Goal: Find specific page/section: Find specific page/section

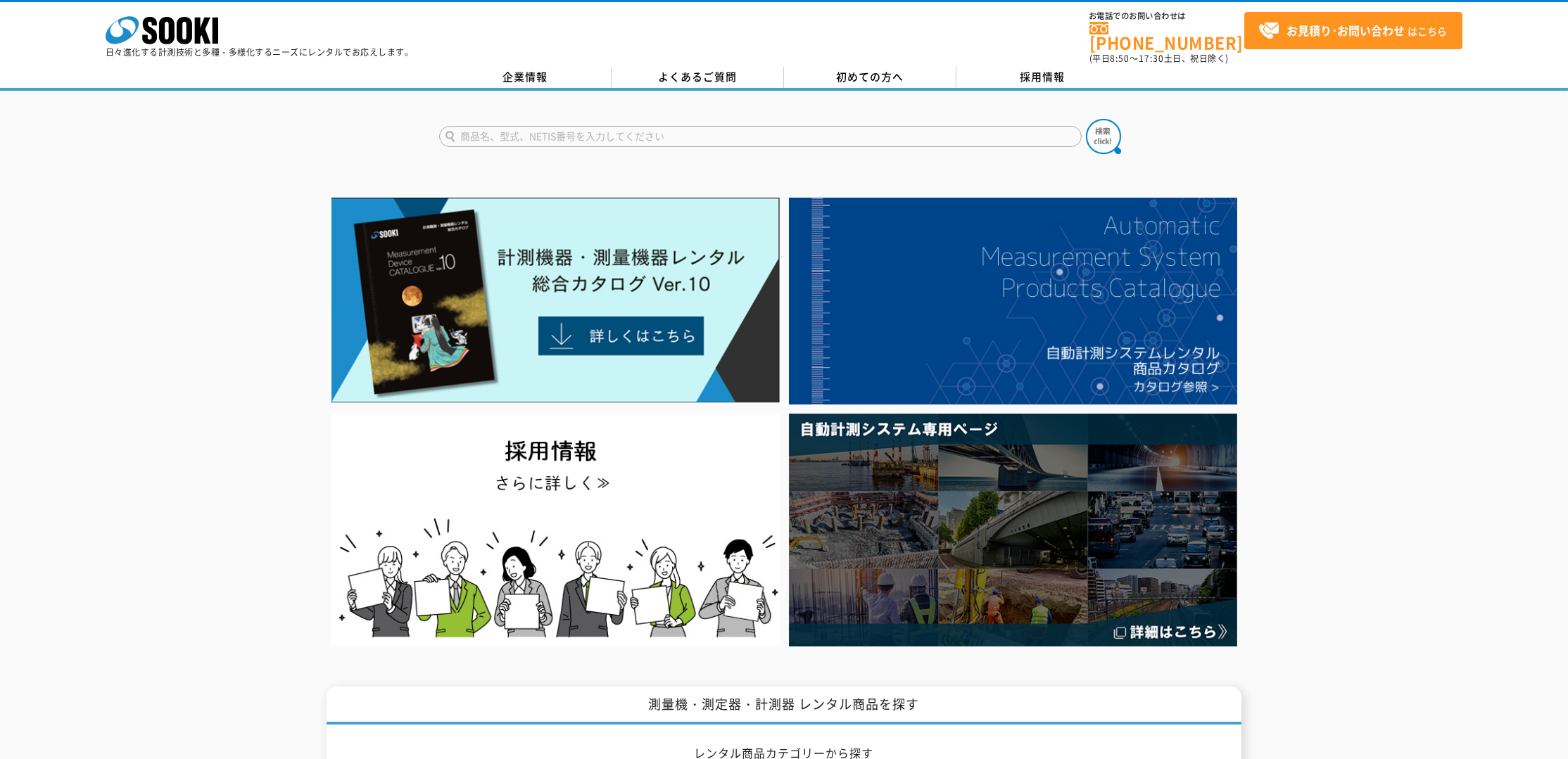
click at [804, 299] on div at bounding box center [784, 422] width 1568 height 458
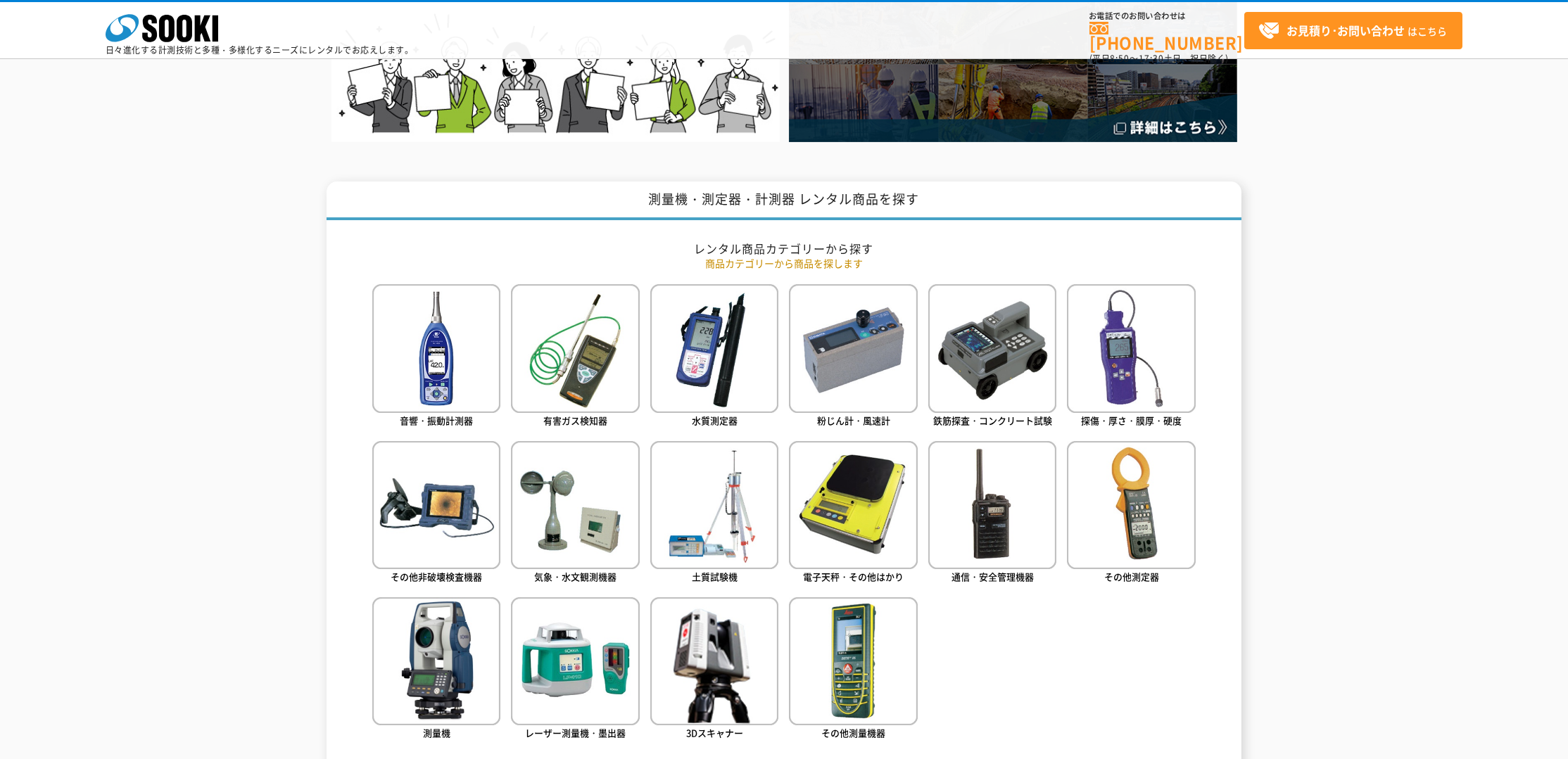
scroll to position [528, 0]
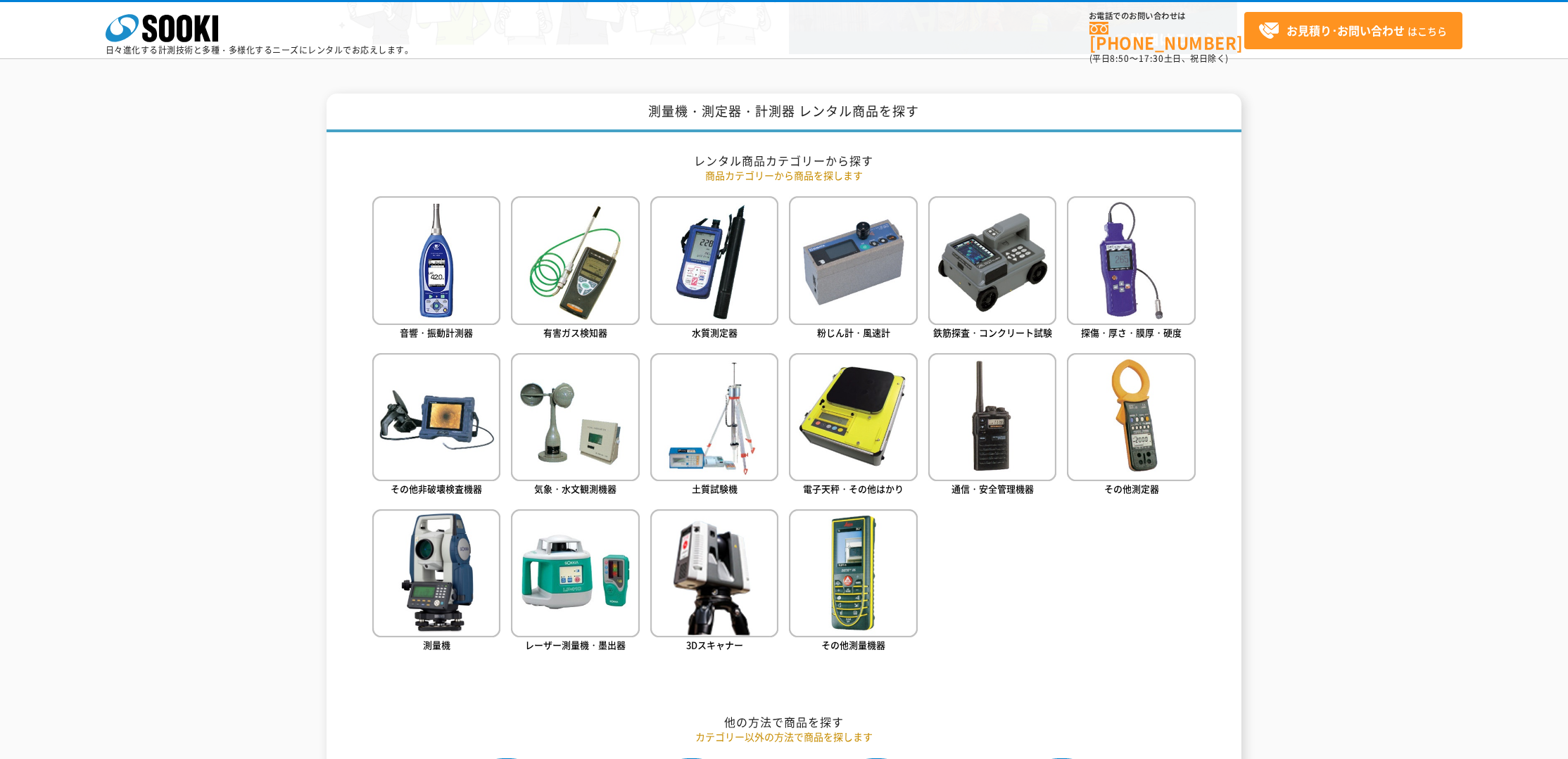
click at [804, 593] on ul "音響・振動計測器 有害ガス検知器 水質測定器 粉じん計・風速計 鉄筋探査・コンクリート試験 探傷・厚さ・膜厚・硬度" at bounding box center [784, 445] width 824 height 497
click at [804, 579] on ul "音響・振動計測器 有害ガス検知器 水質測定器 粉じん計・風速計 鉄筋探査・コンクリート試験 探傷・厚さ・膜厚・硬度" at bounding box center [784, 445] width 824 height 497
click at [804, 541] on ul "音響・振動計測器 有害ガス検知器 水質測定器 粉じん計・風速計 鉄筋探査・コンクリート試験 探傷・厚さ・膜厚・硬度" at bounding box center [784, 445] width 824 height 497
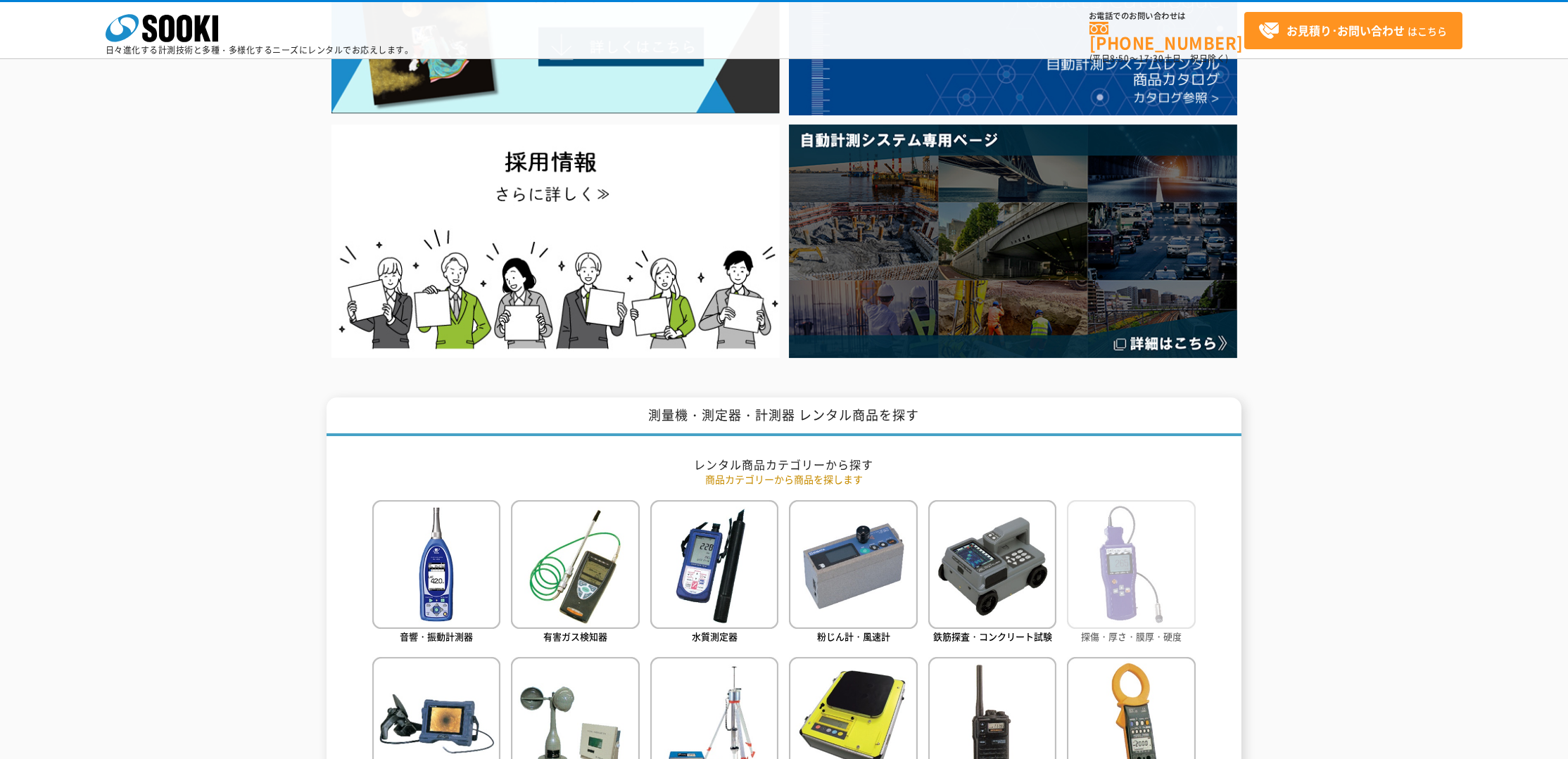
scroll to position [0, 0]
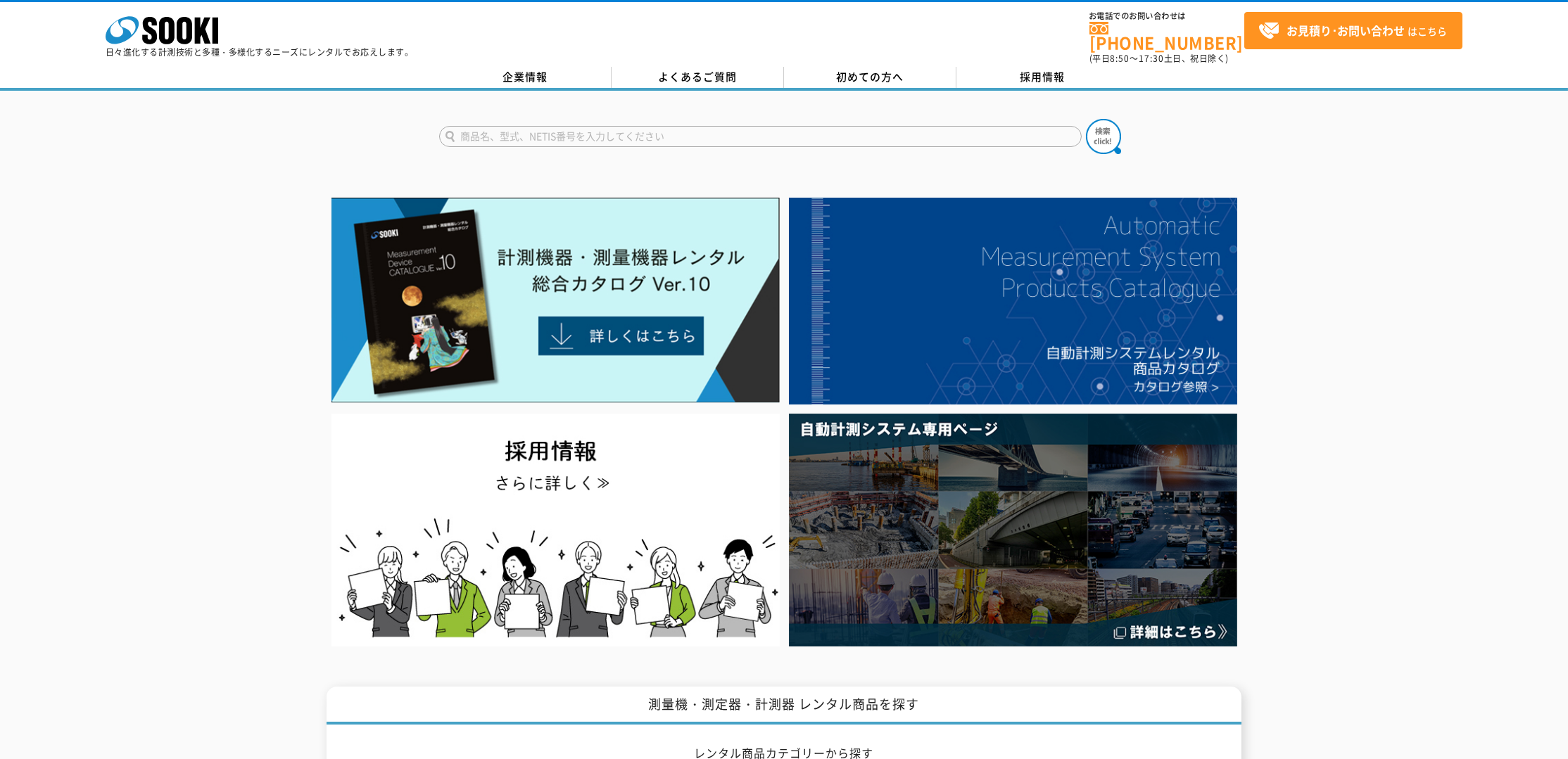
click at [743, 126] on input "text" at bounding box center [761, 137] width 643 height 21
type input "耐圧"
click at [804, 119] on button at bounding box center [1104, 137] width 36 height 36
click at [228, 296] on div at bounding box center [784, 422] width 1568 height 458
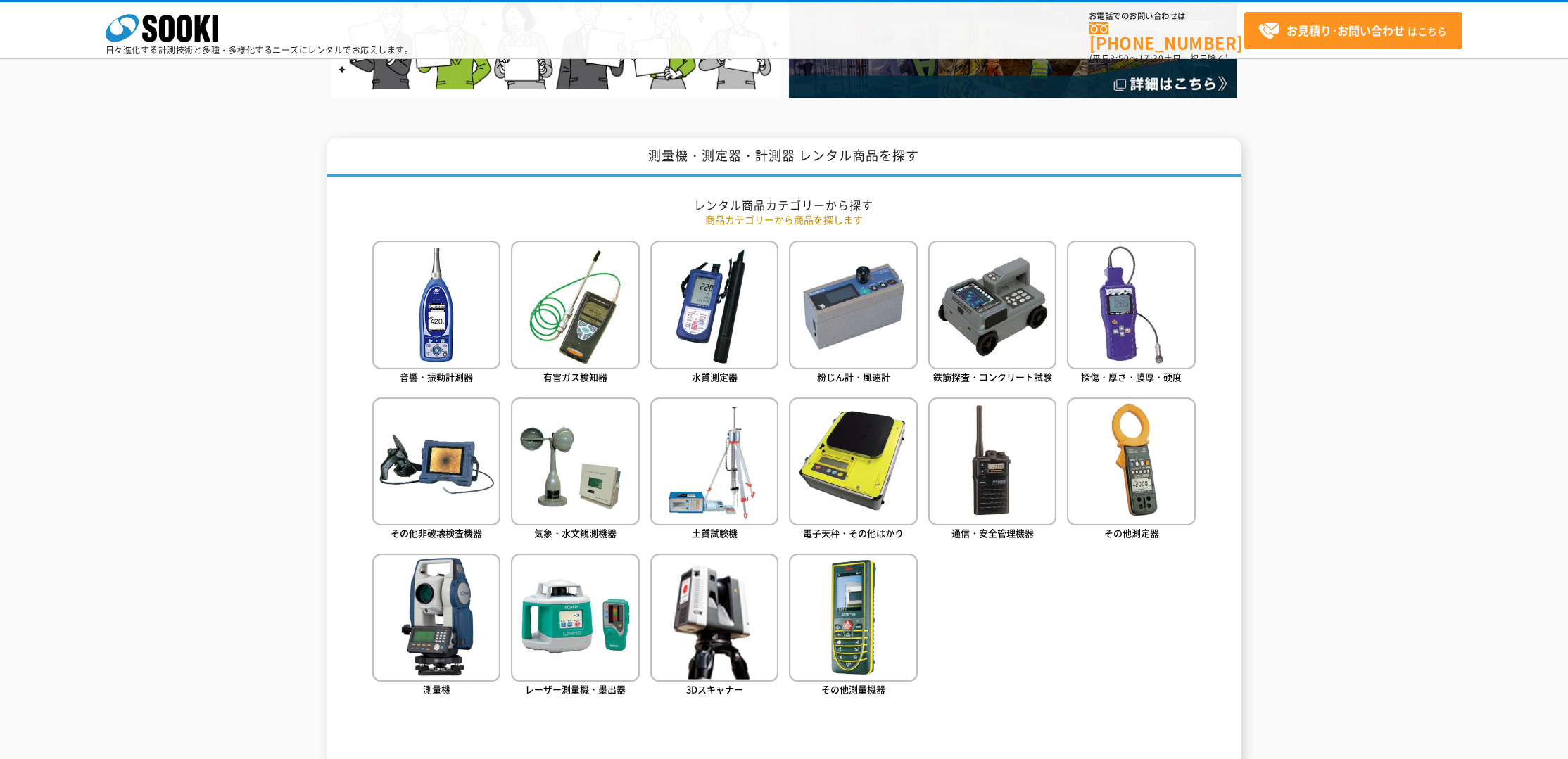
scroll to position [616, 0]
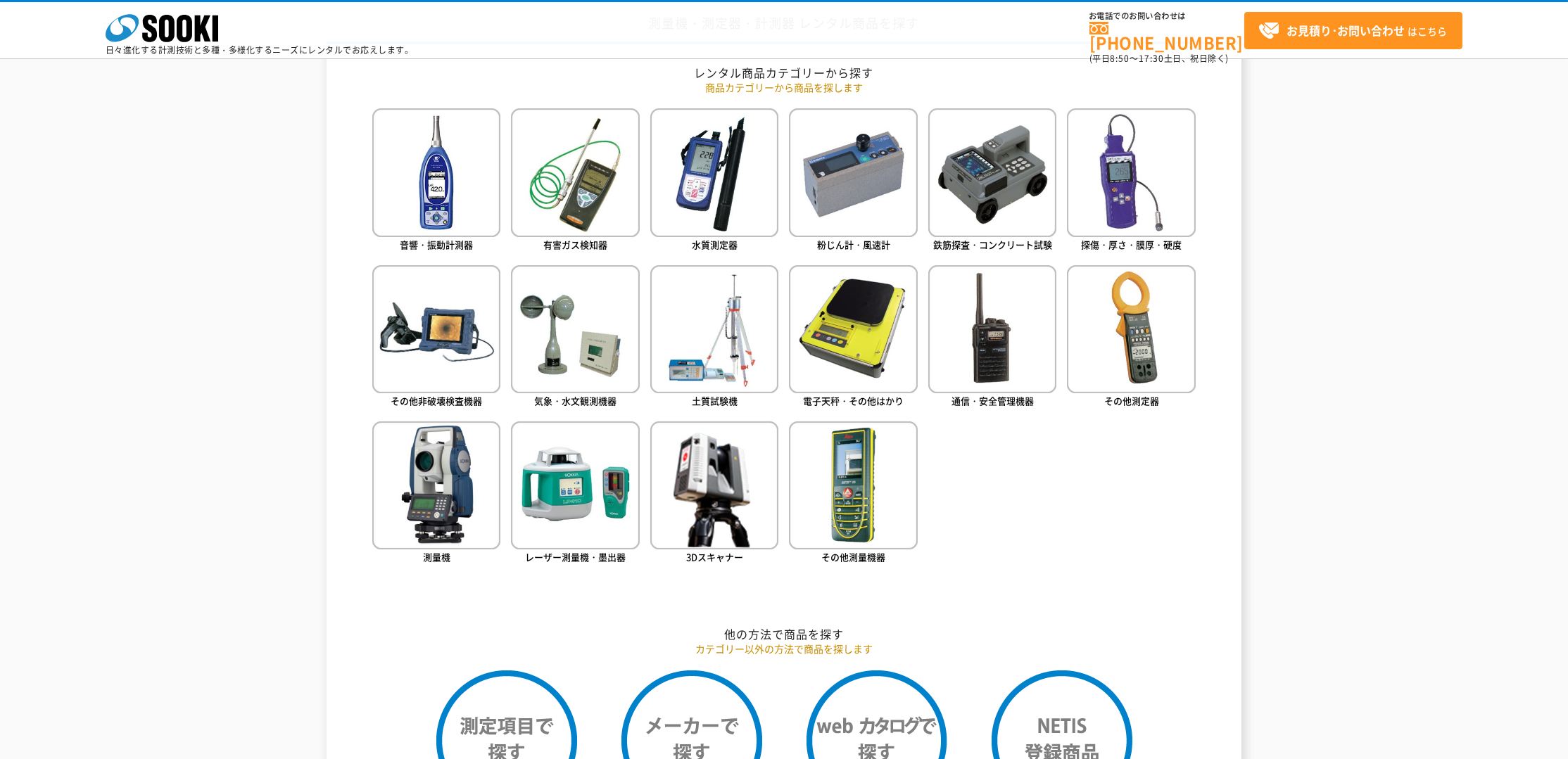
click at [804, 507] on ul "音響・振動計測器 有害ガス検知器 水質測定器 粉じん計・風速計 鉄筋探査・コンクリート試験 探傷・厚さ・膜厚・硬度" at bounding box center [784, 357] width 824 height 497
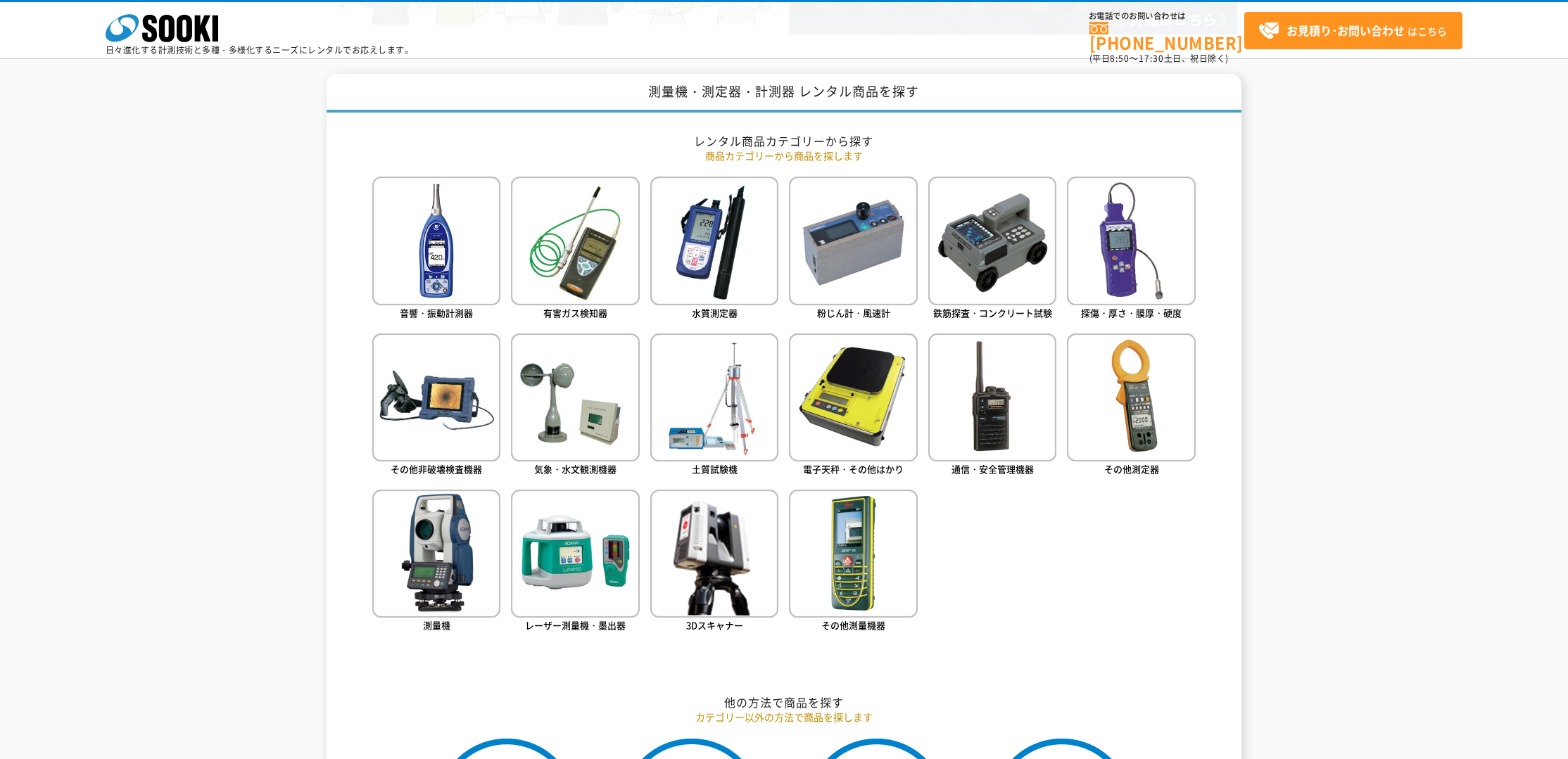
scroll to position [518, 0]
